Goal: Navigation & Orientation: Understand site structure

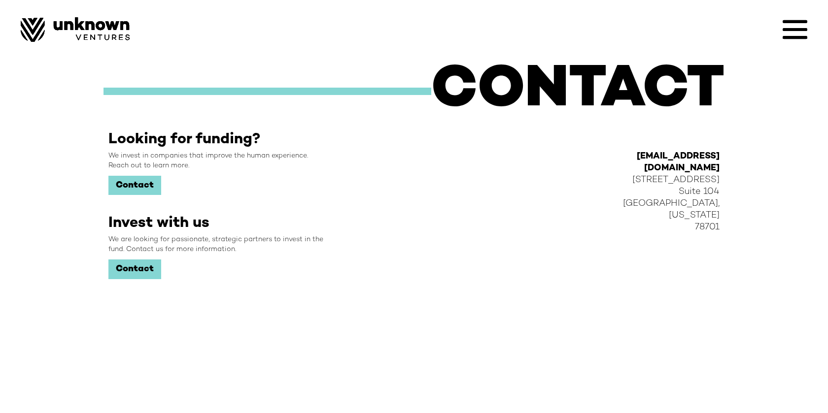
click at [100, 29] on img at bounding box center [75, 29] width 109 height 25
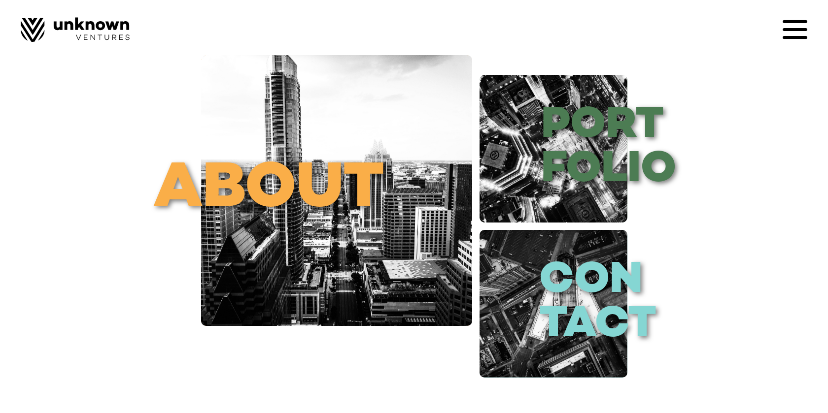
click at [789, 30] on icon at bounding box center [795, 29] width 25 height 3
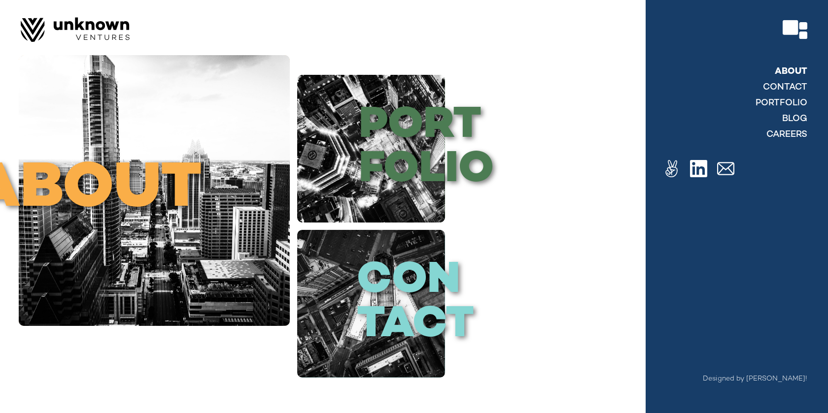
click at [798, 71] on link "About" at bounding box center [791, 72] width 33 height 12
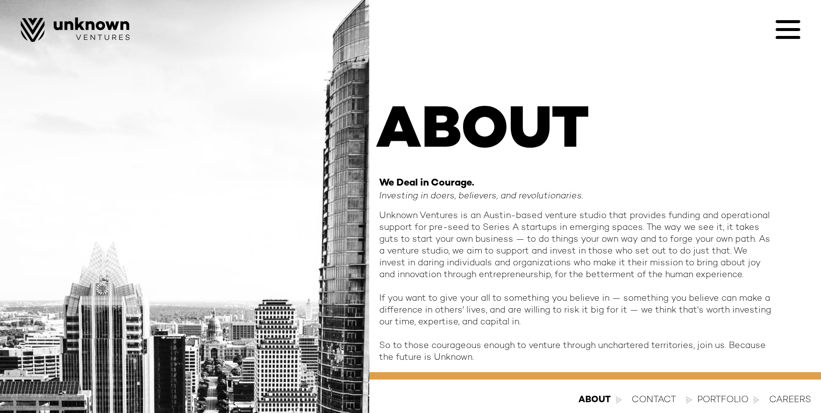
click at [795, 28] on icon at bounding box center [787, 29] width 25 height 25
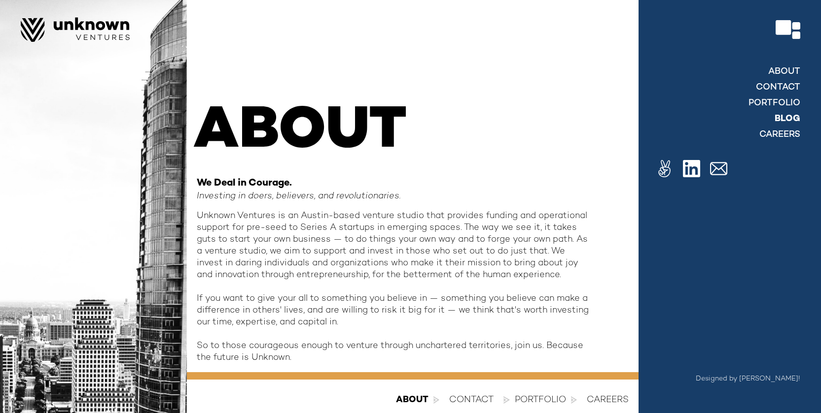
click at [789, 115] on link "blog" at bounding box center [787, 119] width 26 height 12
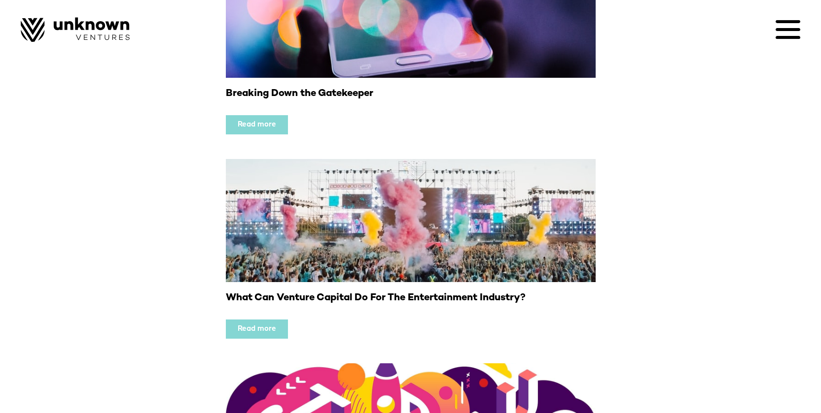
scroll to position [222, 0]
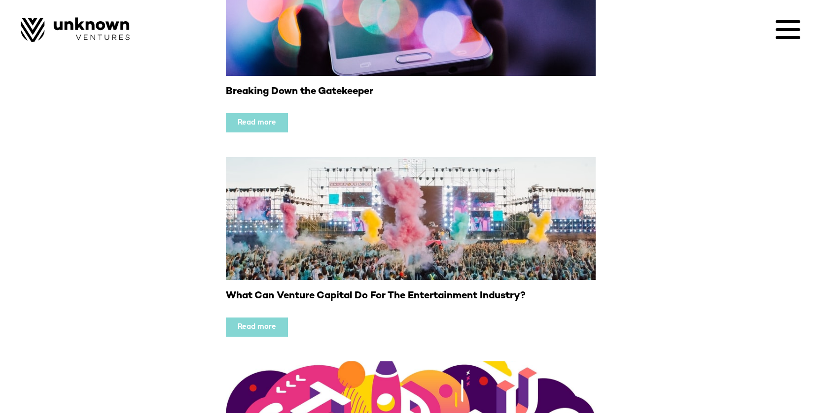
click at [261, 116] on link "Read more" at bounding box center [257, 122] width 62 height 19
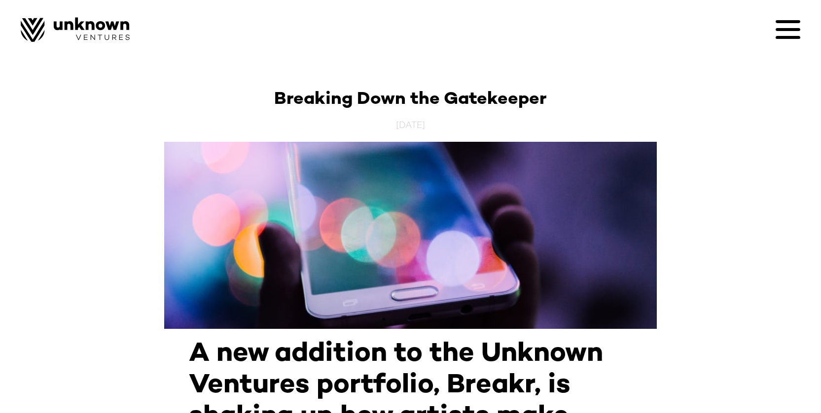
scroll to position [2, 0]
